Goal: Obtain resource: Download file/media

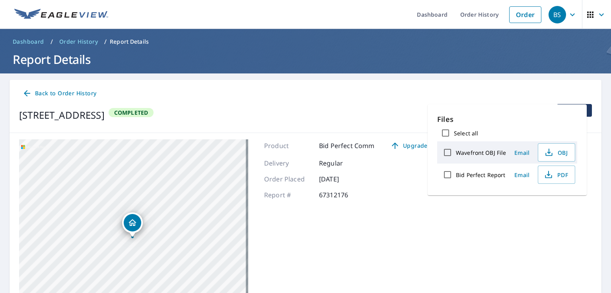
scroll to position [14, 0]
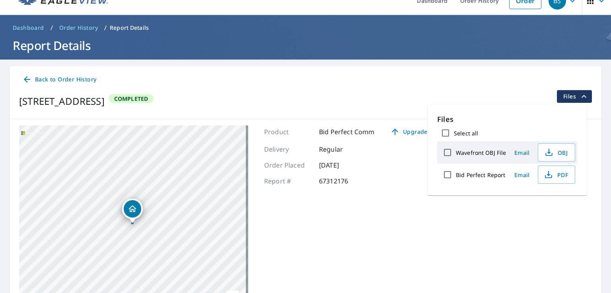
click at [58, 81] on span "Back to Order History" at bounding box center [59, 80] width 74 height 10
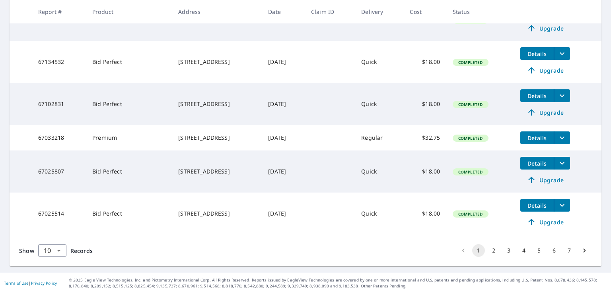
scroll to position [329, 0]
click at [559, 165] on icon "filesDropdownBtn-67025807" at bounding box center [562, 164] width 10 height 10
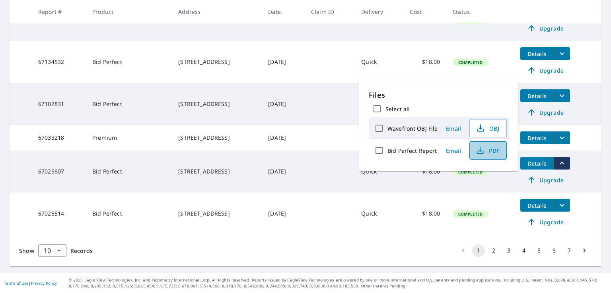
click at [488, 151] on span "PDF" at bounding box center [486, 151] width 25 height 10
click at [305, 171] on td "[DATE]" at bounding box center [283, 172] width 43 height 42
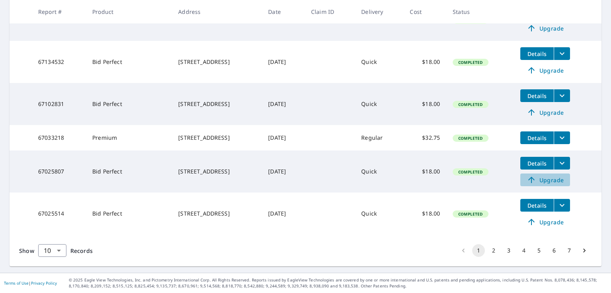
click at [546, 182] on span "Upgrade" at bounding box center [545, 180] width 40 height 10
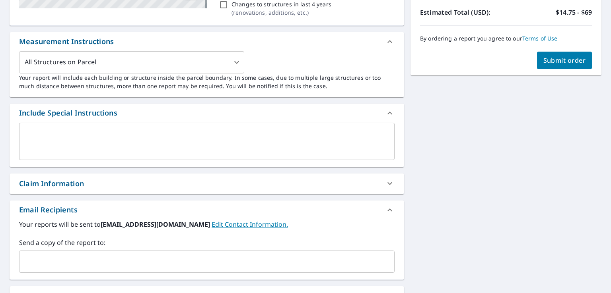
scroll to position [198, 0]
